Goal: Use online tool/utility: Utilize a website feature to perform a specific function

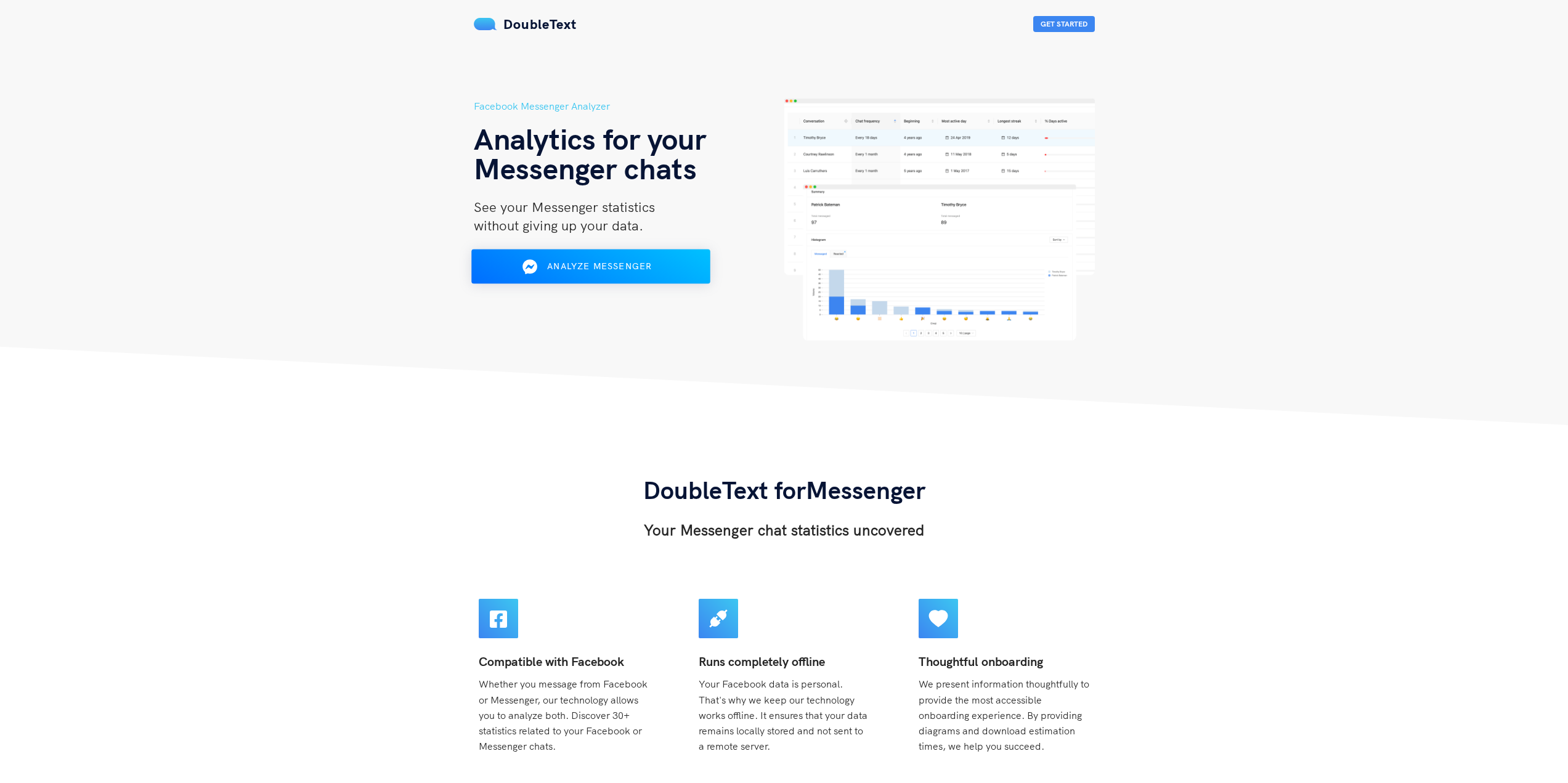
click at [565, 263] on span "Analyze Messenger" at bounding box center [599, 266] width 105 height 11
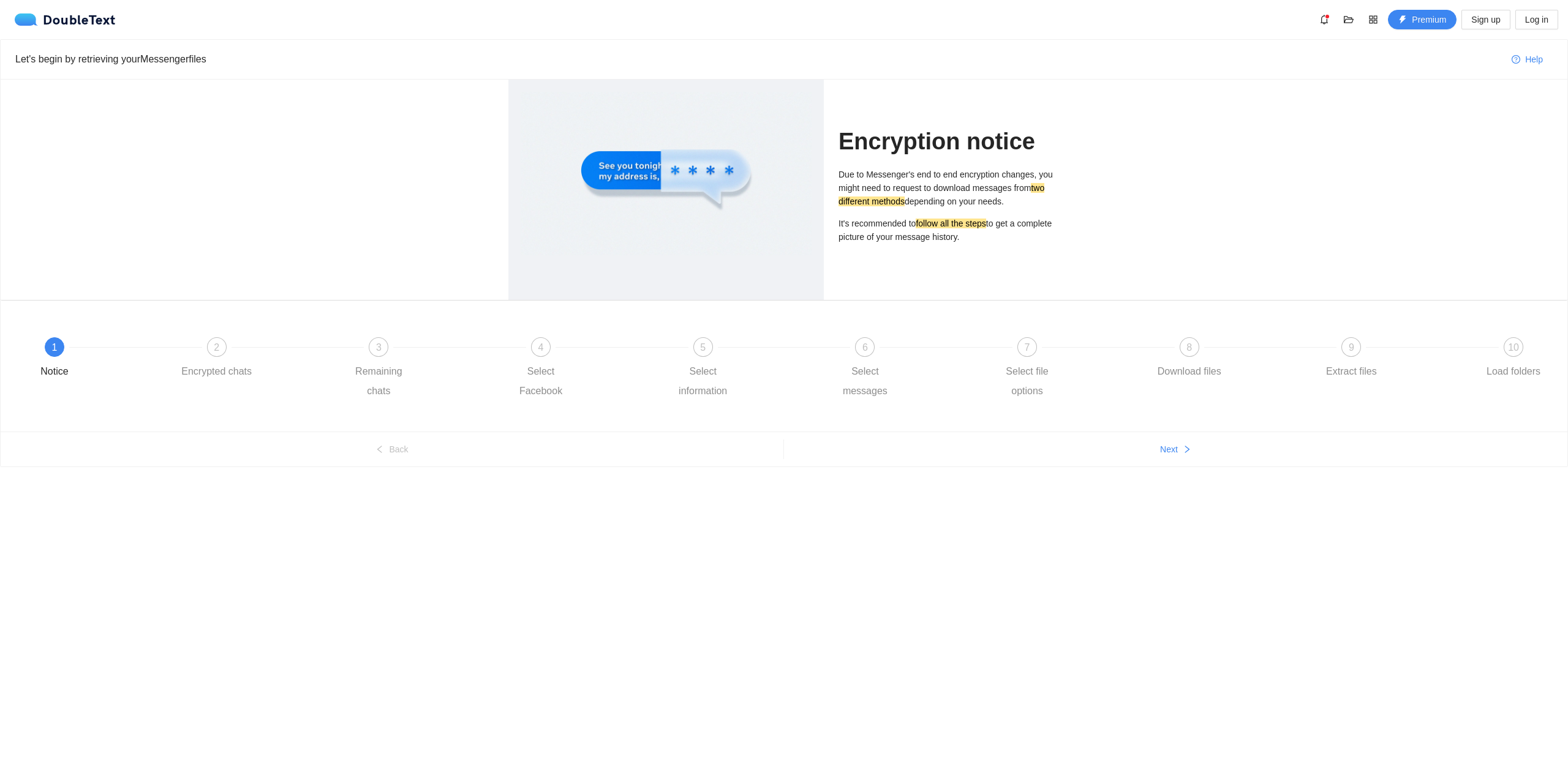
click at [954, 257] on div "Encryption notice Due to Messenger's end to end encryption changes, you might n…" at bounding box center [948, 190] width 221 height 220
click at [1183, 452] on icon "right" at bounding box center [1187, 450] width 8 height 8
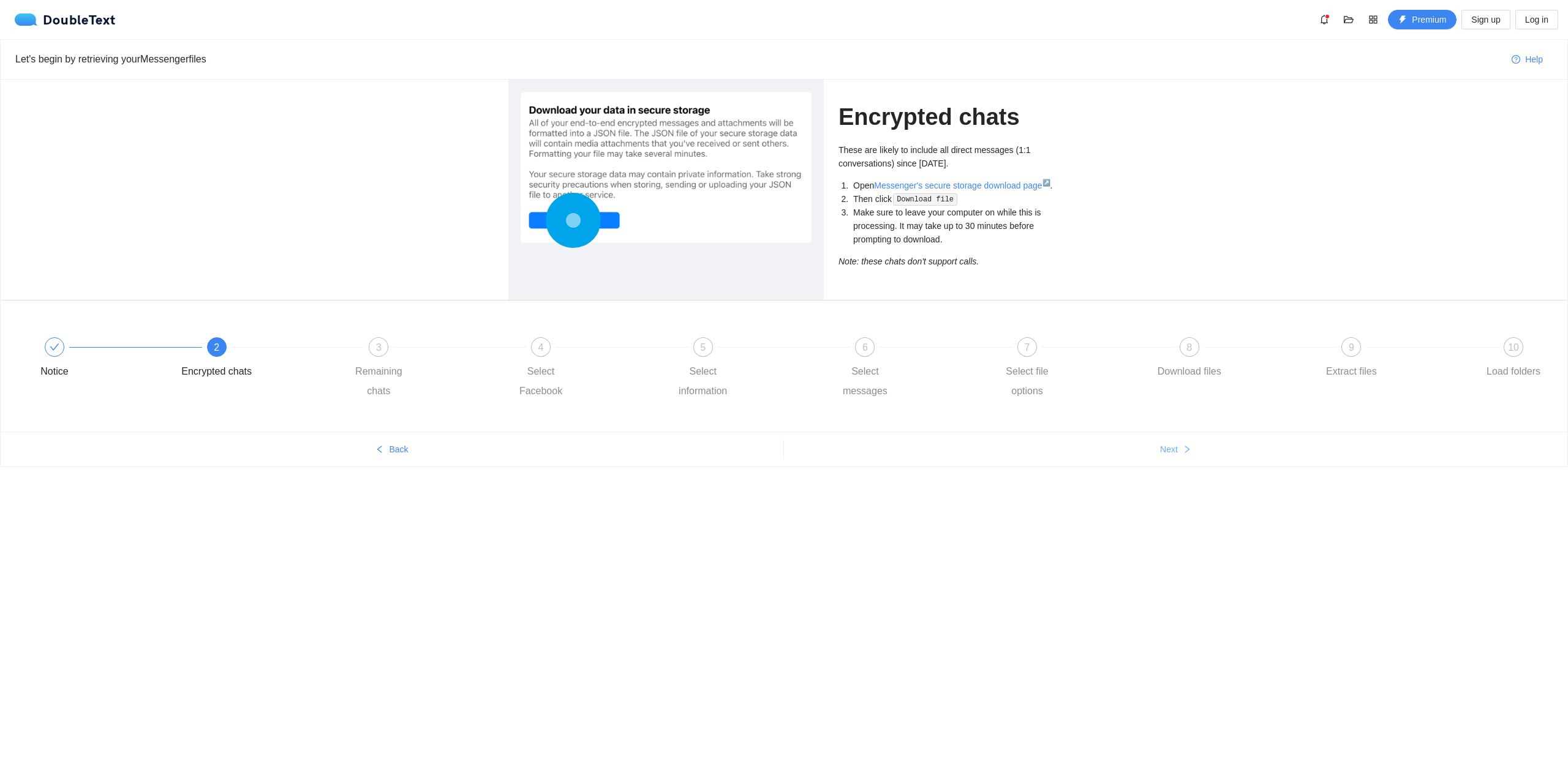
click at [1182, 448] on icon "right" at bounding box center [1187, 450] width 8 height 8
